Goal: Task Accomplishment & Management: Complete application form

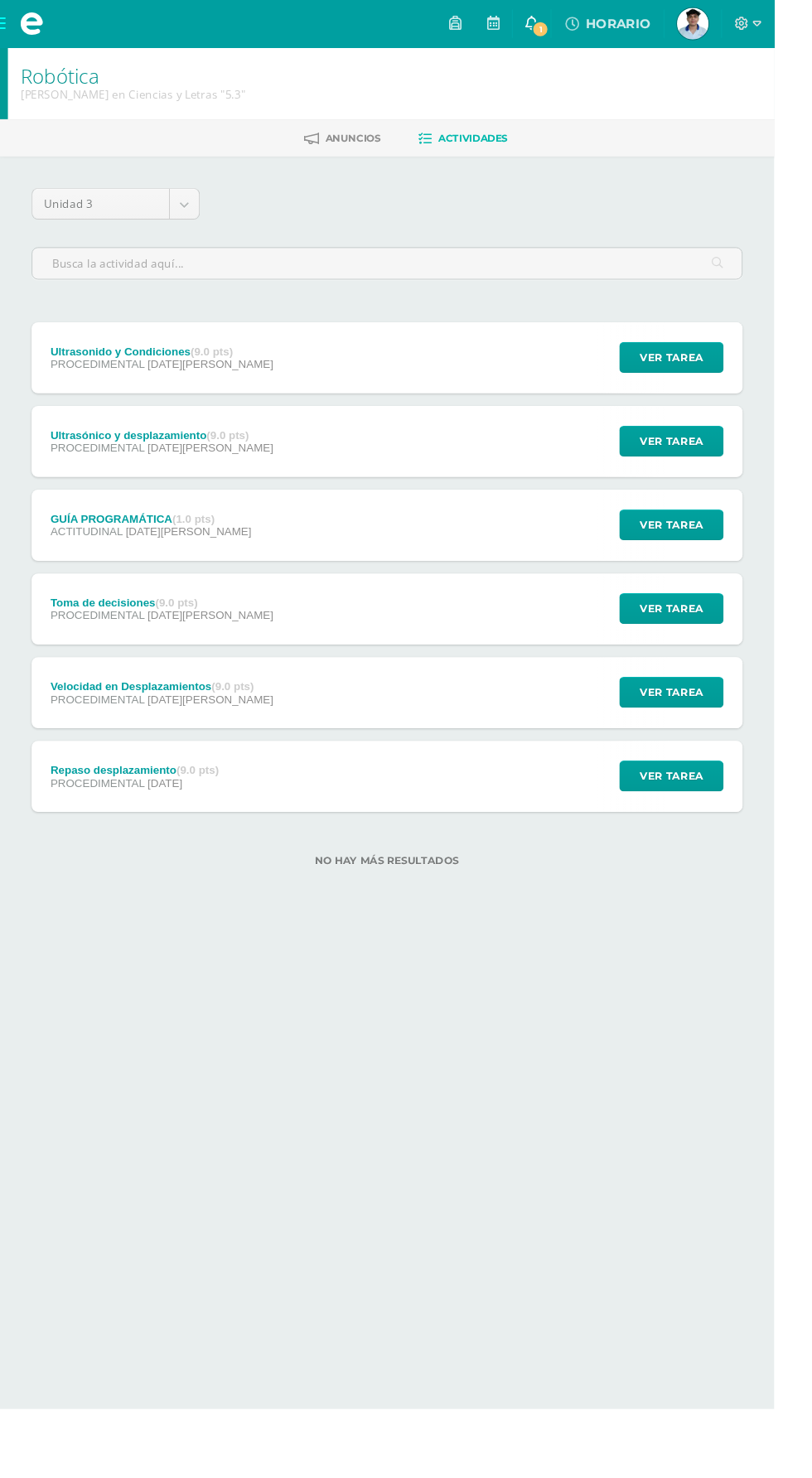
click at [564, 23] on icon at bounding box center [557, 24] width 13 height 15
click at [62, 274] on input "text" at bounding box center [406, 276] width 743 height 32
click at [34, 43] on span at bounding box center [32, 25] width 66 height 50
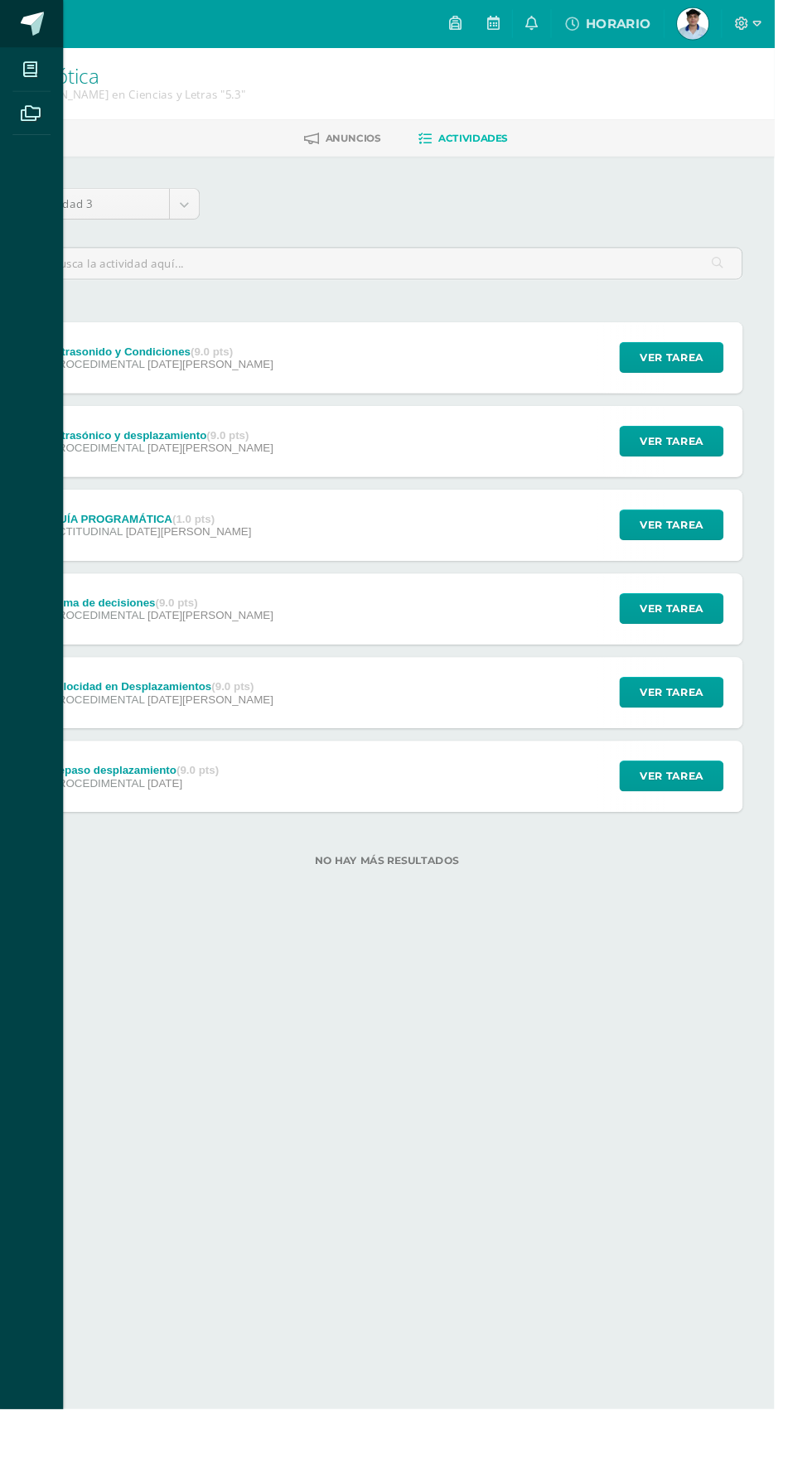
click at [34, 7] on link at bounding box center [32, 25] width 66 height 50
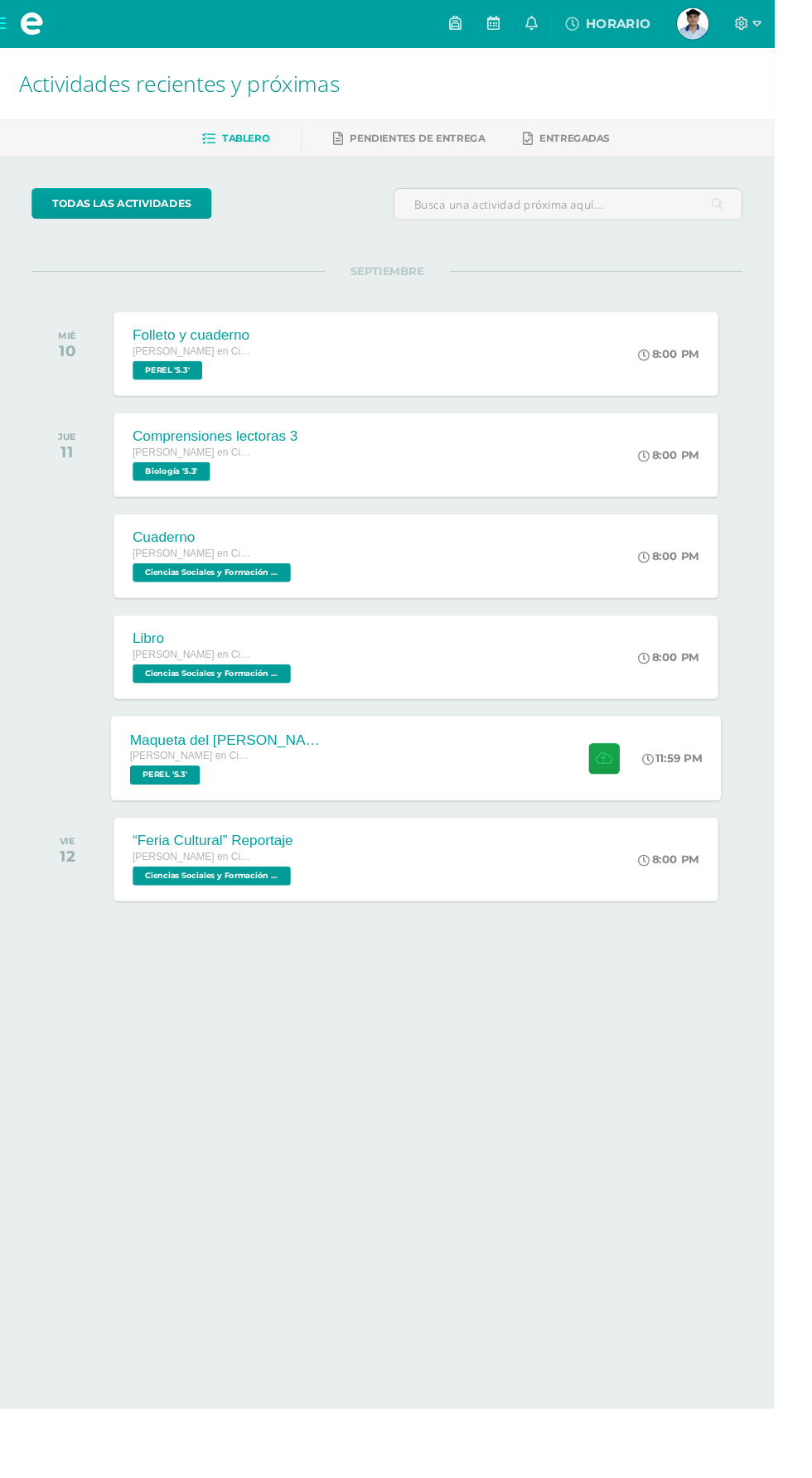
click at [407, 784] on div "Maqueta del [PERSON_NAME][DATE] [PERSON_NAME] en Ciencias y Letras [PERSON_NAME…" at bounding box center [436, 794] width 640 height 88
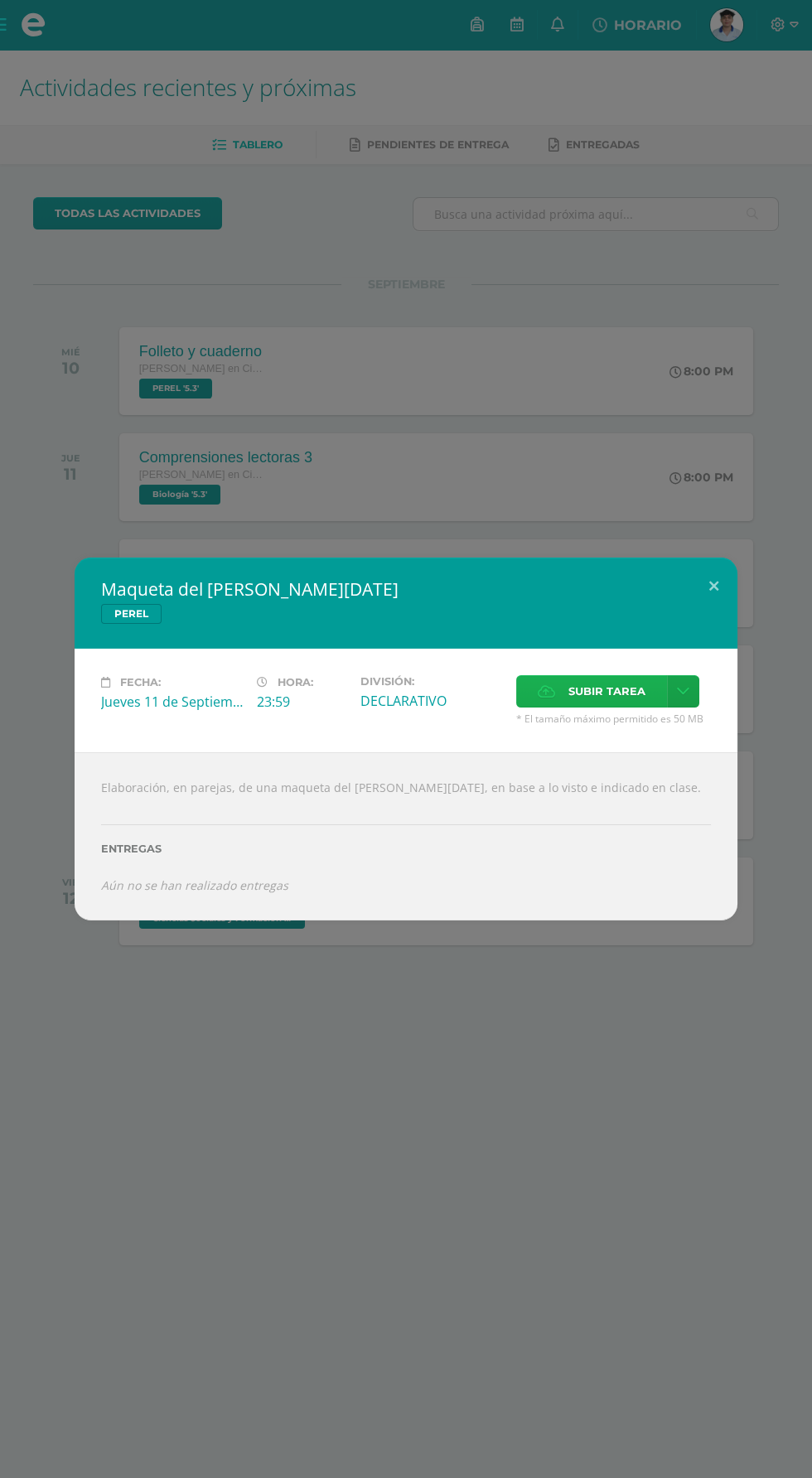
click at [551, 693] on icon at bounding box center [546, 690] width 18 height 11
click at [0, 0] on input "Subir tarea" at bounding box center [0, 0] width 0 height 0
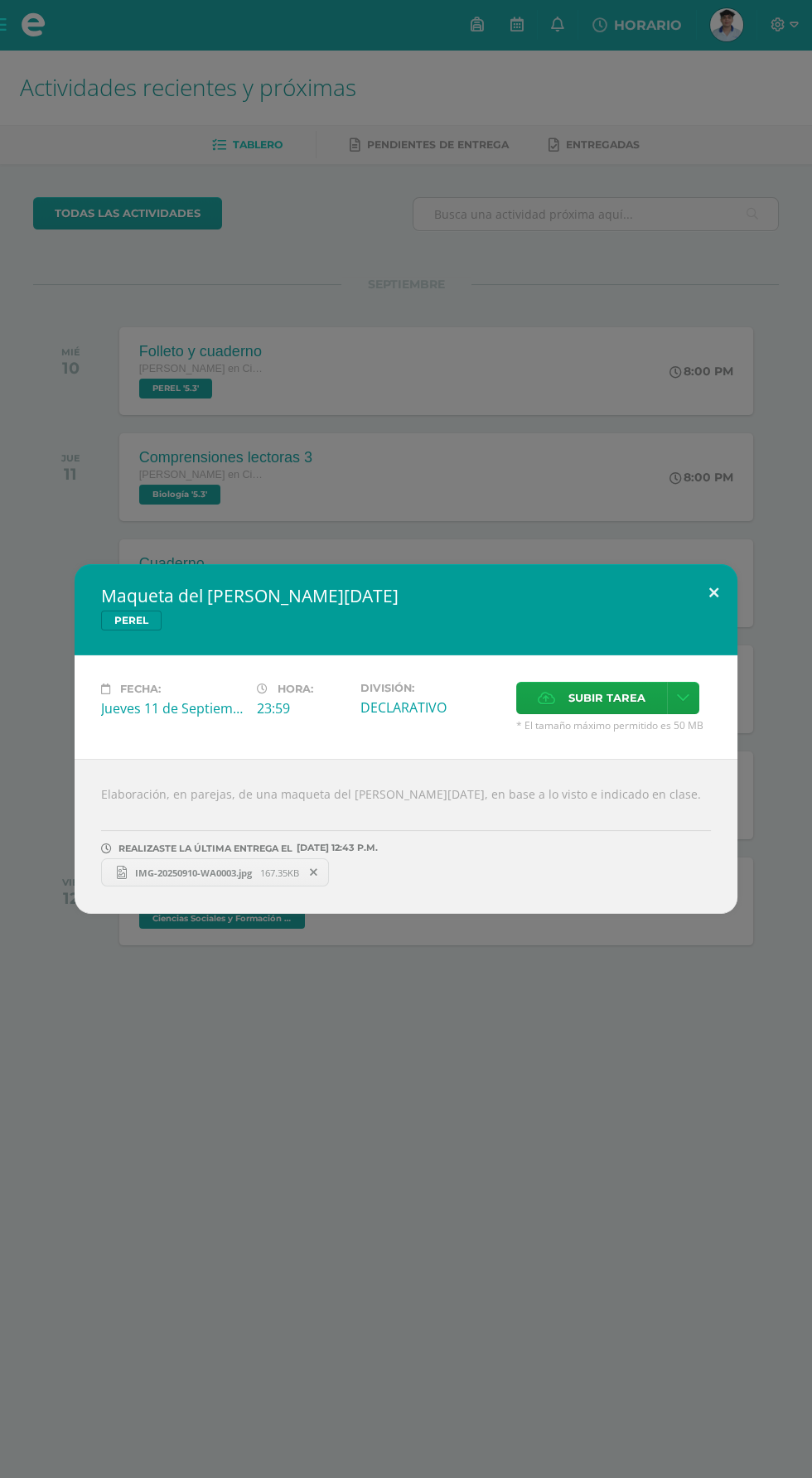
click at [713, 593] on button at bounding box center [714, 591] width 47 height 56
